Goal: Task Accomplishment & Management: Manage account settings

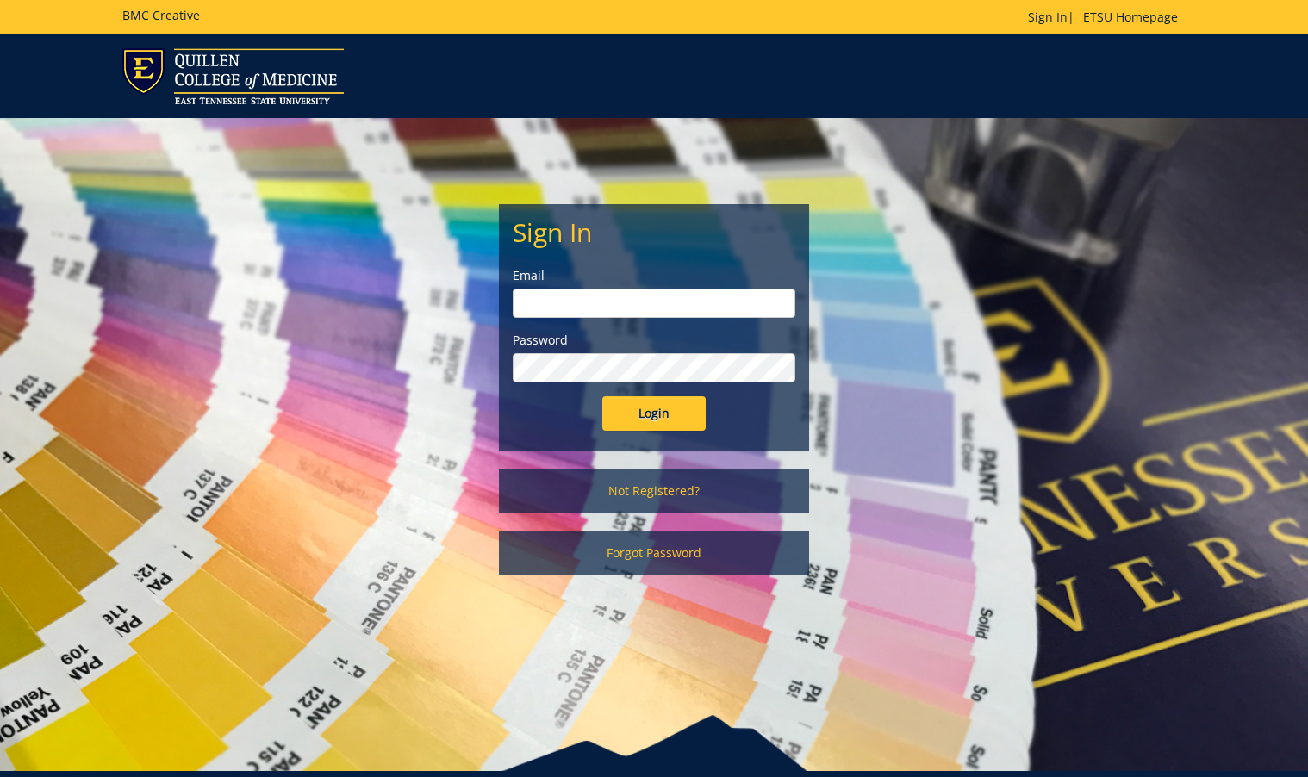
click at [712, 307] on input "email" at bounding box center [654, 303] width 283 height 29
type input "[EMAIL_ADDRESS][DOMAIN_NAME]"
click at [627, 395] on form "Sign In Email woodwardsc@etsu.edu Password Login" at bounding box center [654, 324] width 283 height 213
drag, startPoint x: 555, startPoint y: 426, endPoint x: 609, endPoint y: 425, distance: 54.3
click at [556, 426] on div "Login" at bounding box center [654, 413] width 283 height 34
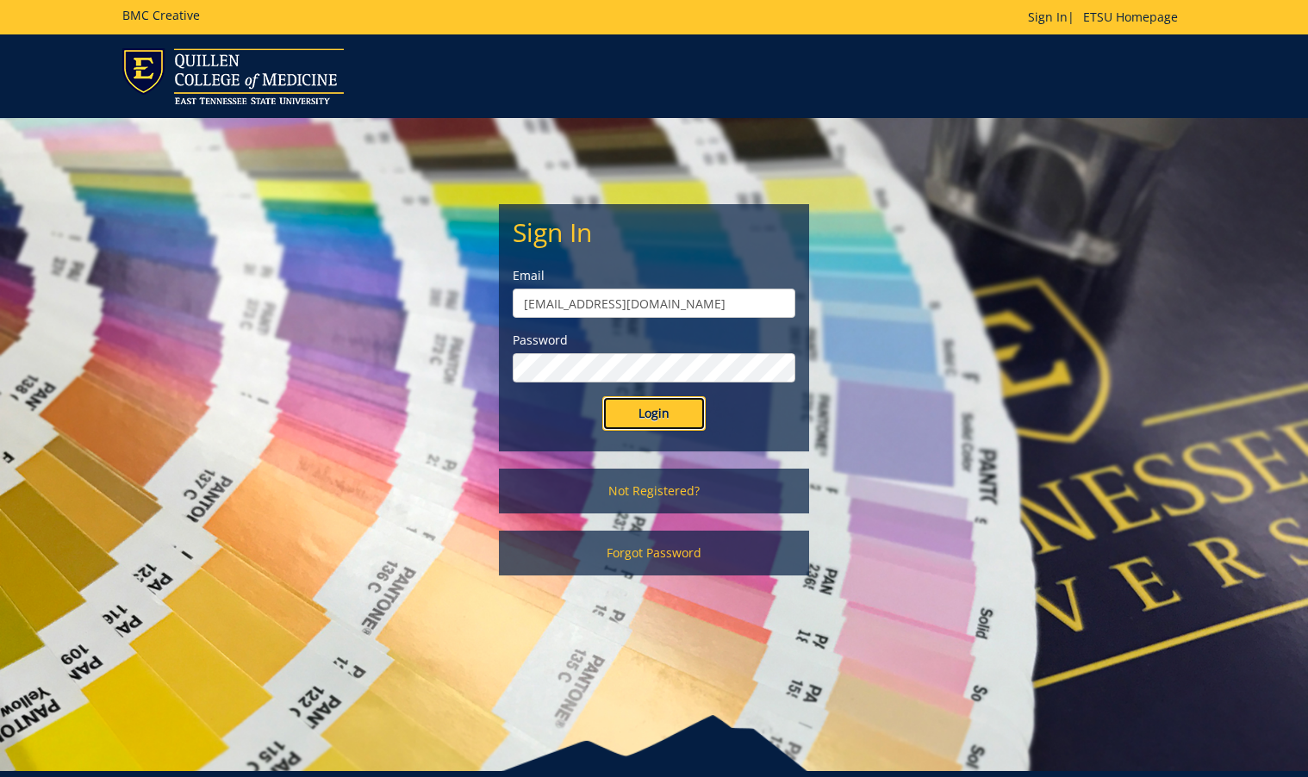
click at [652, 417] on input "Login" at bounding box center [653, 413] width 103 height 34
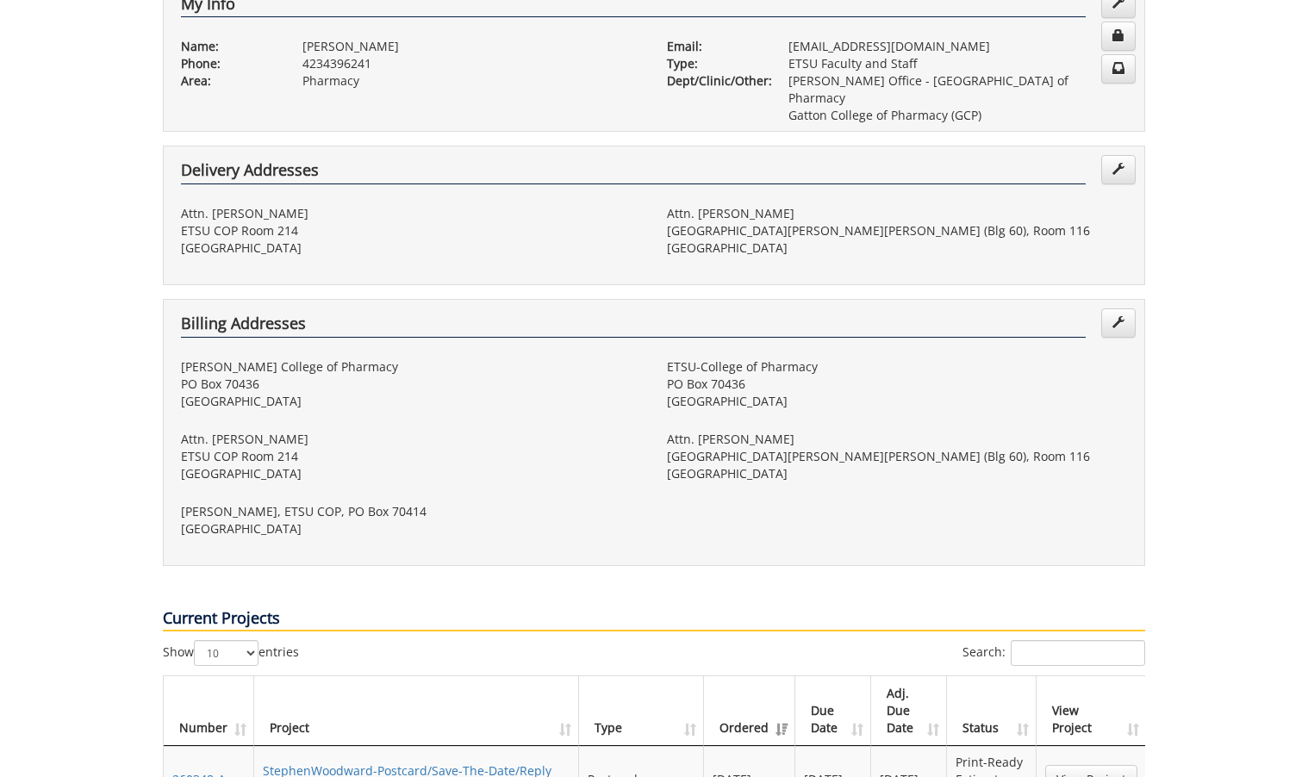
scroll to position [774, 0]
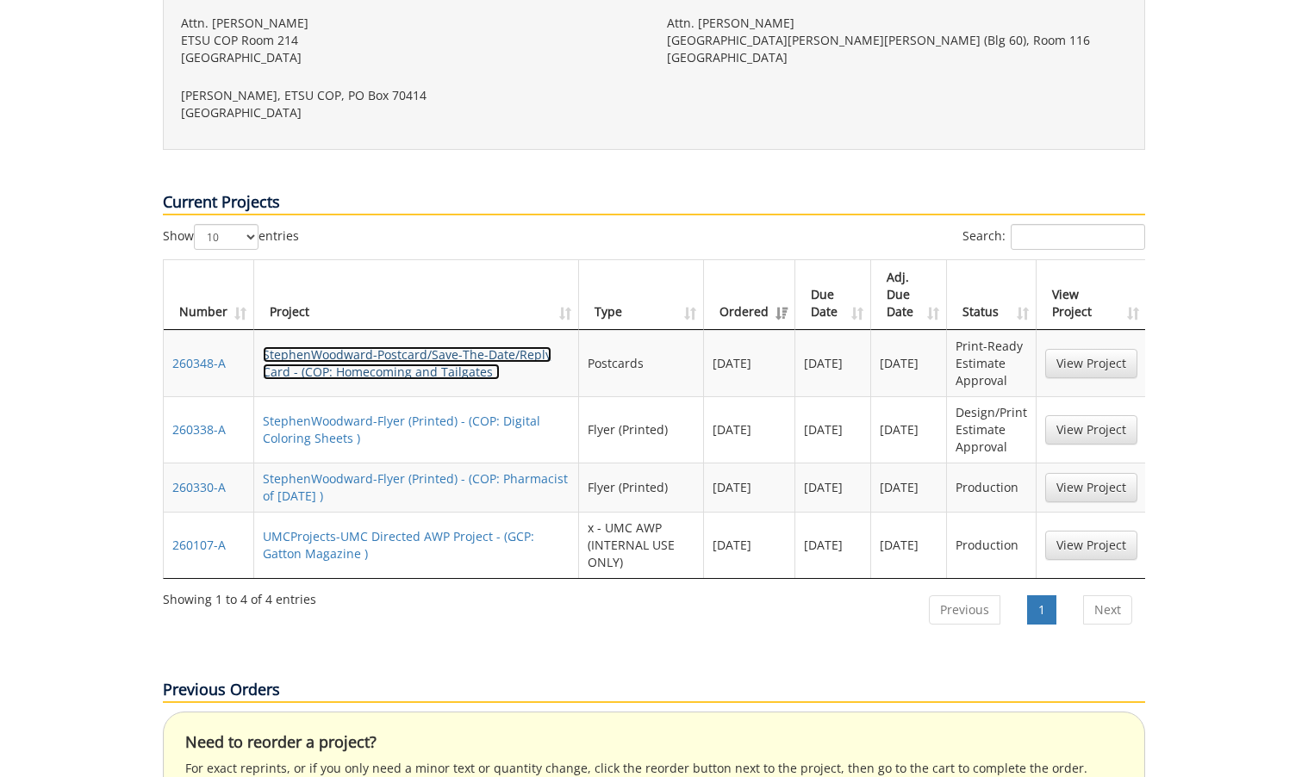
click at [455, 346] on link "StephenWoodward-Postcard/Save-The-Date/Reply Card - (COP: Homecoming and Tailga…" at bounding box center [407, 363] width 289 height 34
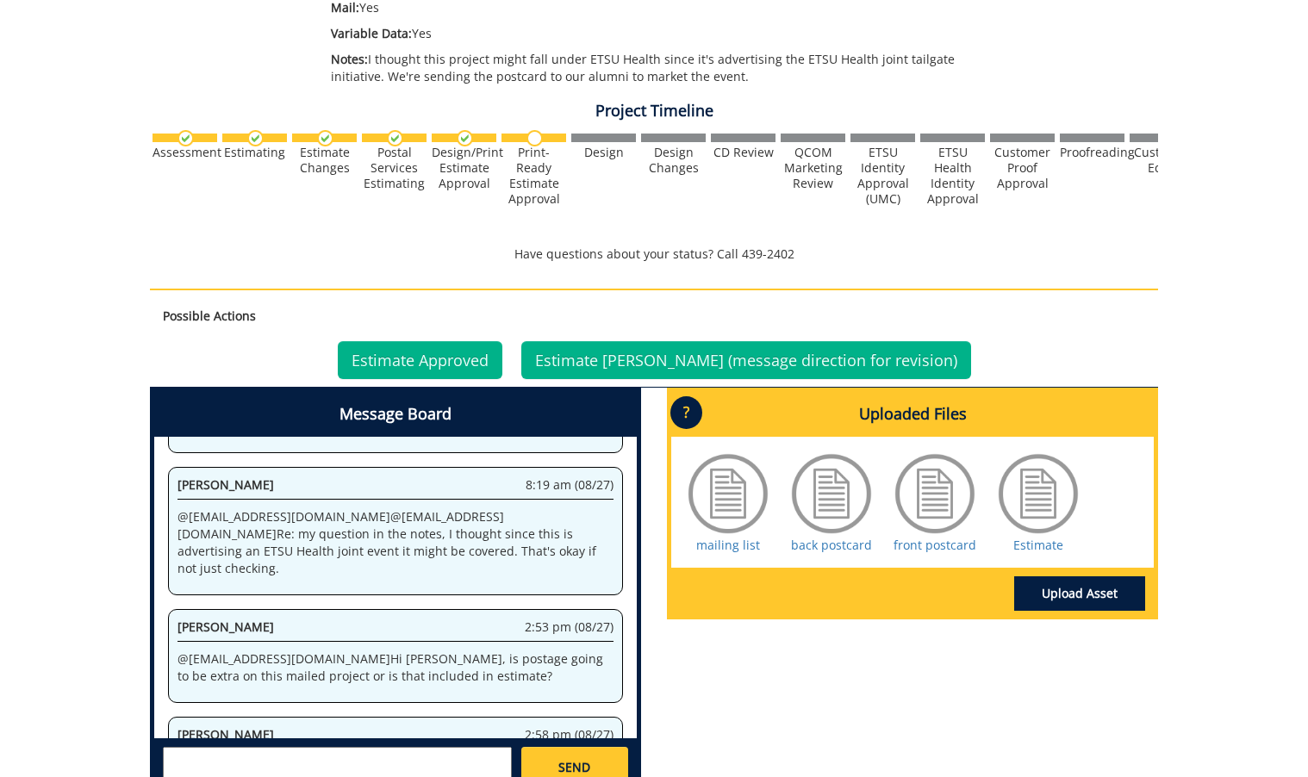
scroll to position [596, 0]
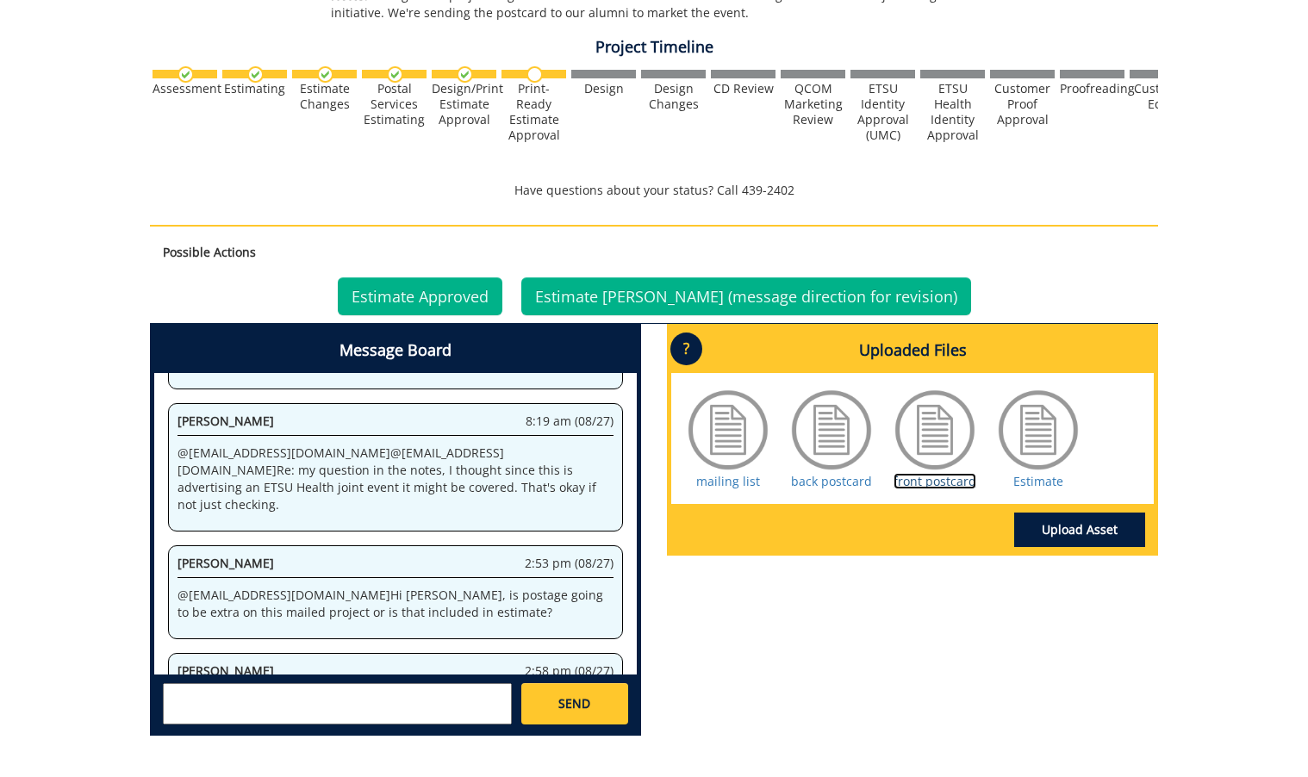
click at [970, 486] on link "front postcard" at bounding box center [934, 481] width 83 height 16
click at [418, 699] on textarea at bounding box center [337, 703] width 349 height 41
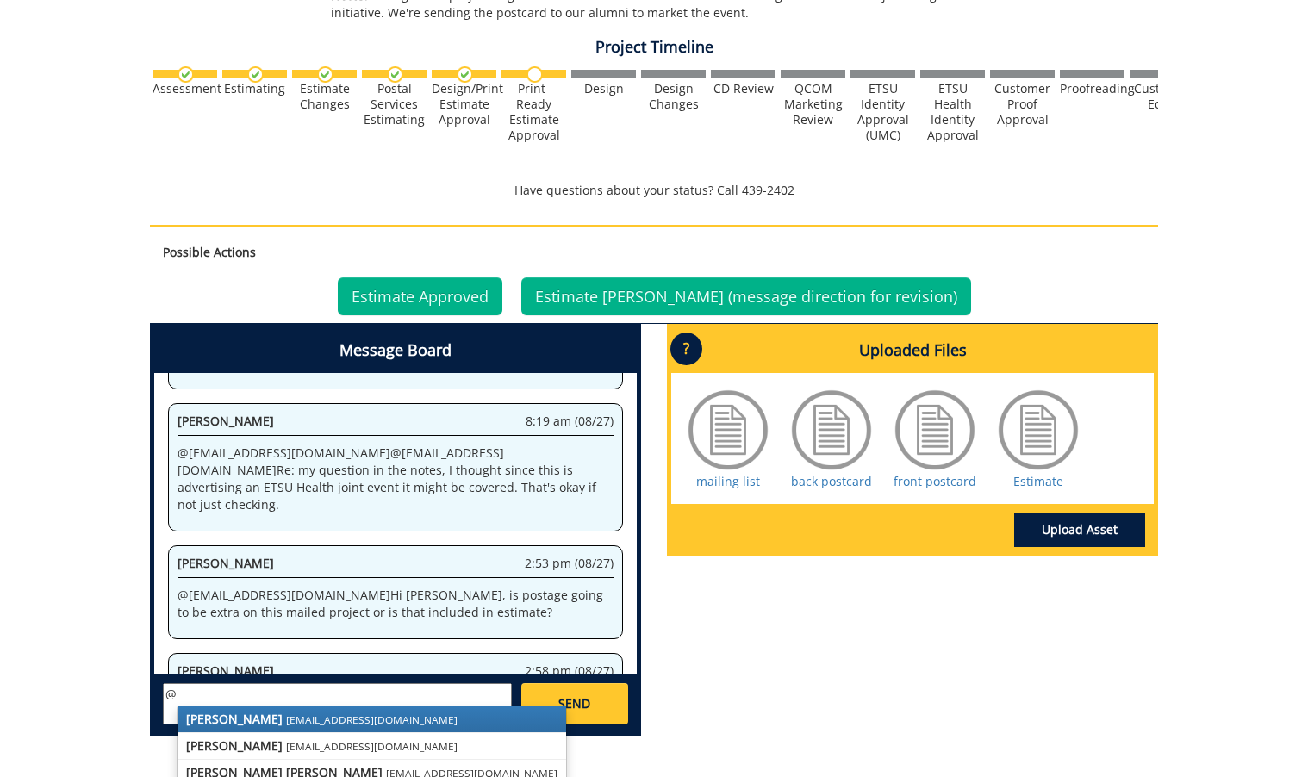
type textarea "@"
click at [483, 289] on link "Estimate Approved" at bounding box center [420, 296] width 165 height 38
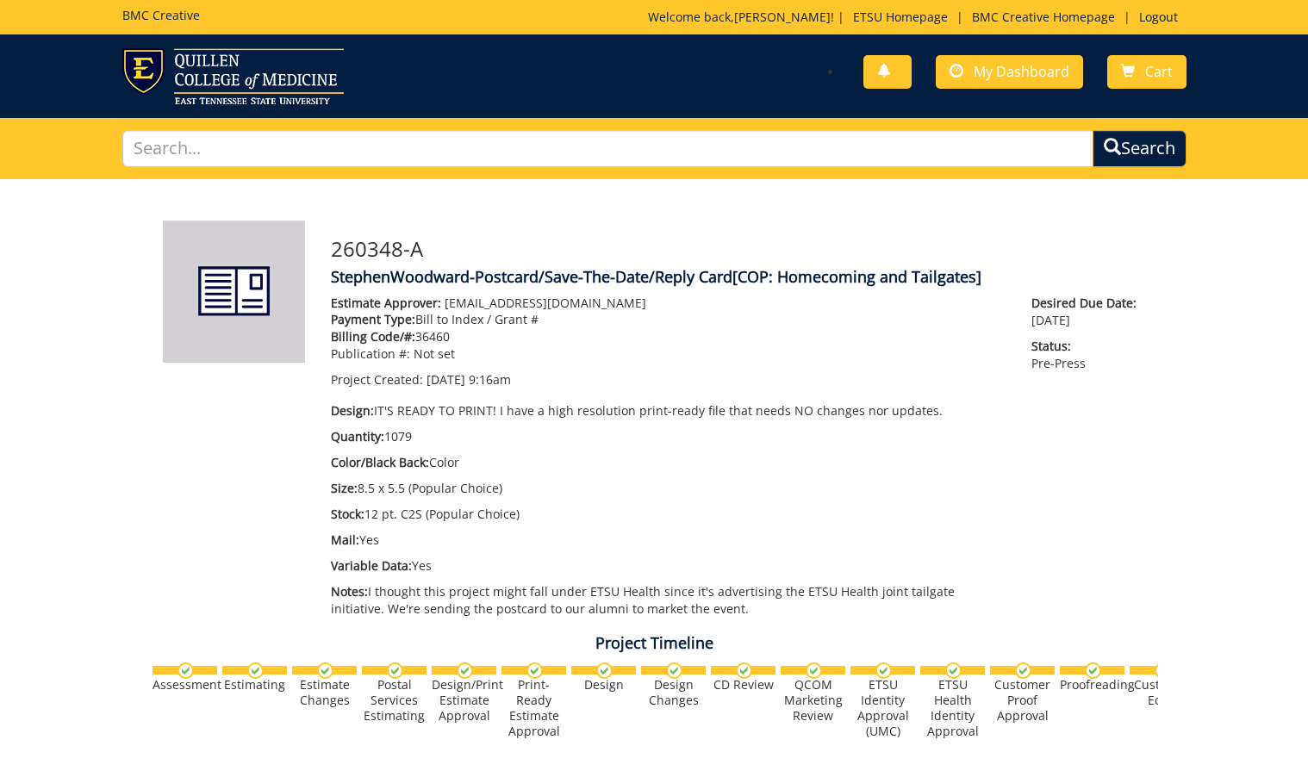
scroll to position [1866, 0]
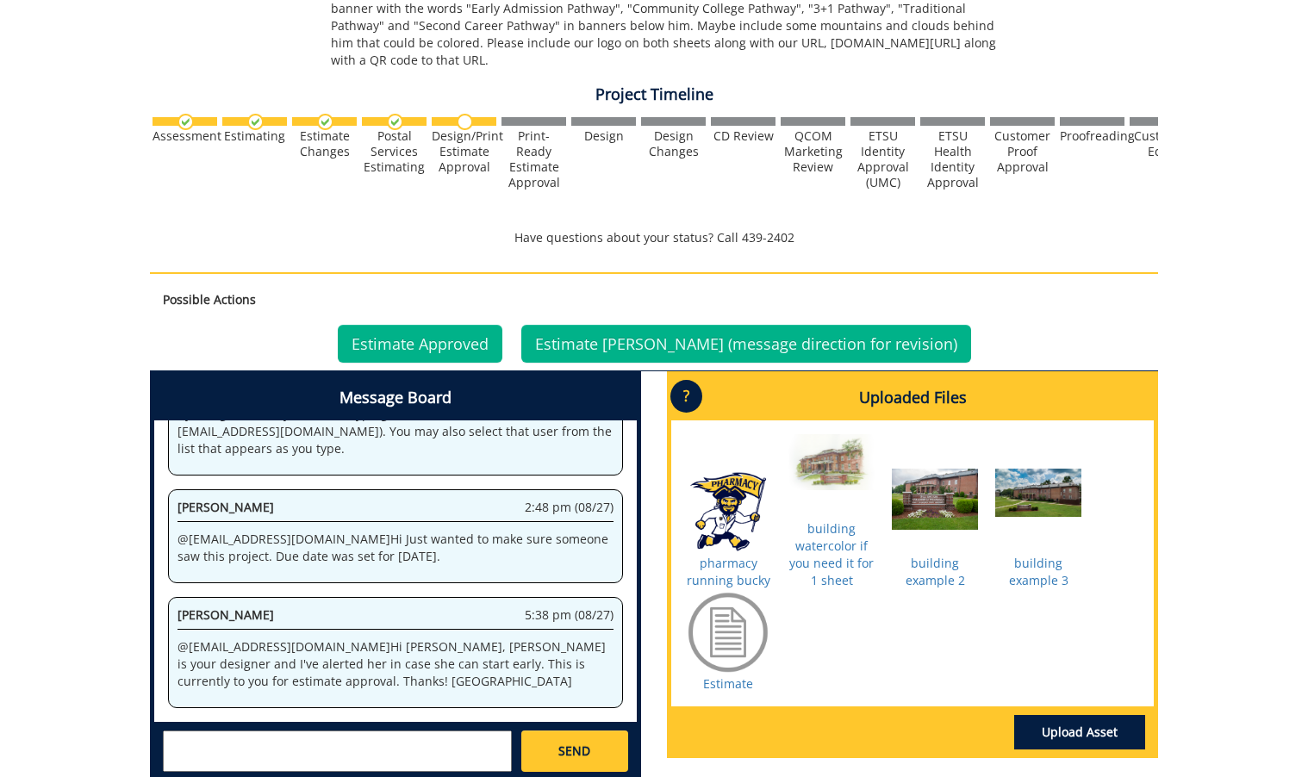
scroll to position [769, 0]
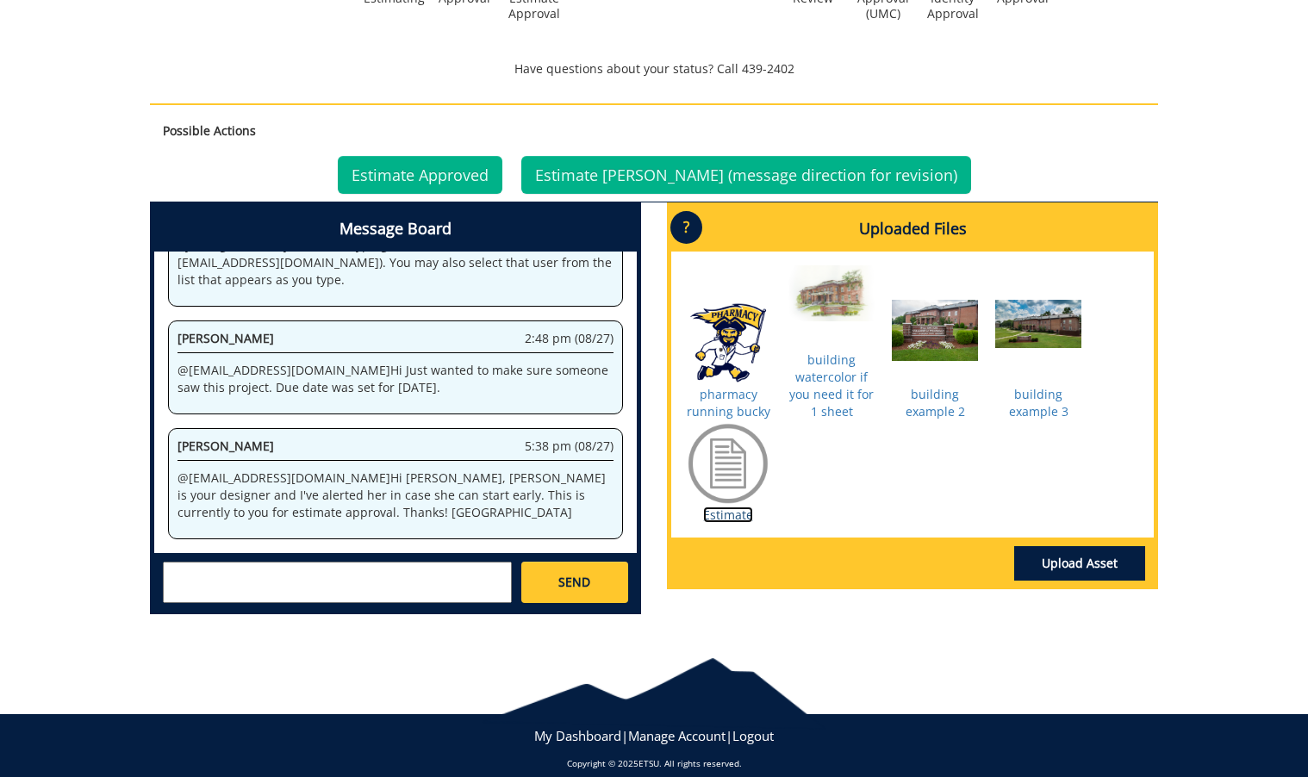
click at [720, 507] on link "Estimate" at bounding box center [728, 515] width 50 height 16
click at [464, 157] on link "Estimate Approved" at bounding box center [420, 175] width 165 height 38
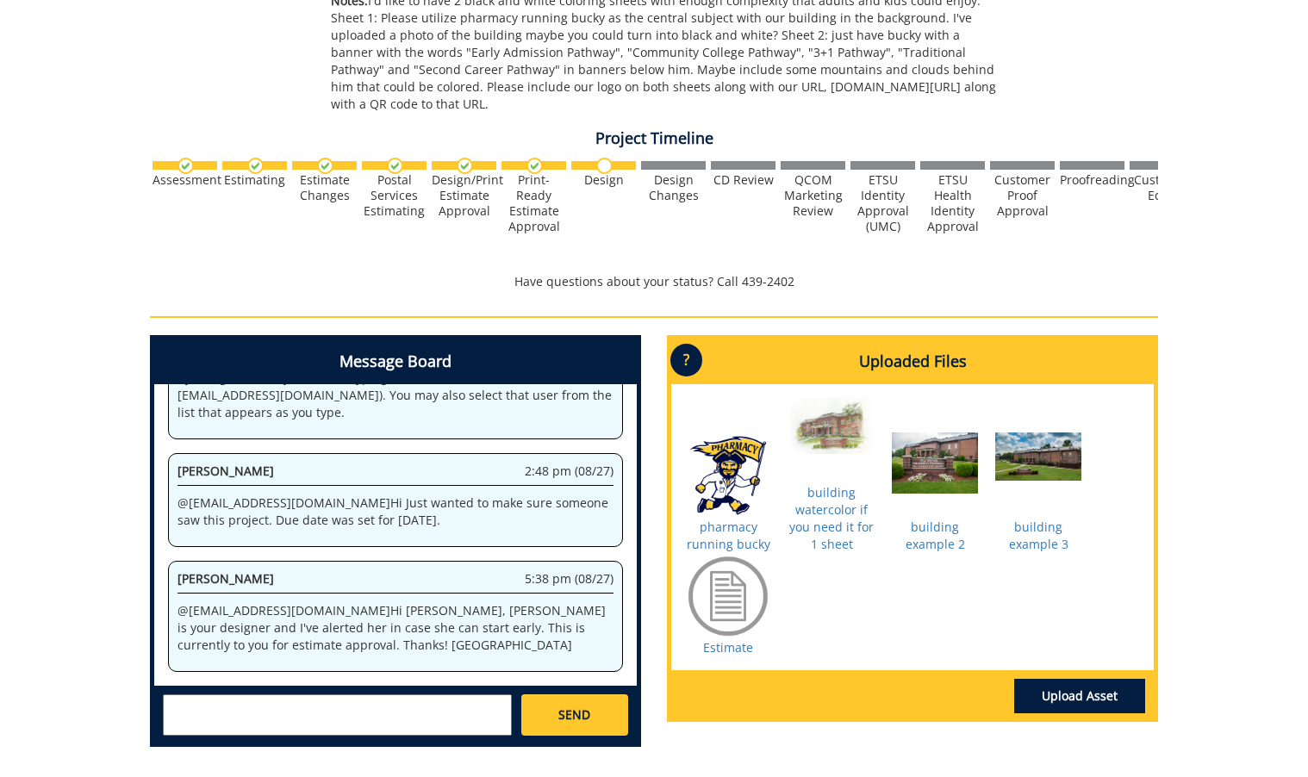
scroll to position [562, 0]
